Goal: Find specific page/section: Find specific page/section

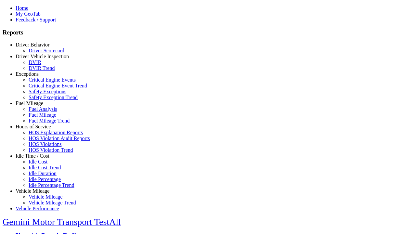
click at [37, 188] on link "Vehicle Mileage" at bounding box center [33, 191] width 34 height 6
click at [42, 200] on link "Vehicle Mileage Trend" at bounding box center [52, 203] width 47 height 6
select select "**********"
type input "**********"
